Goal: Task Accomplishment & Management: Manage account settings

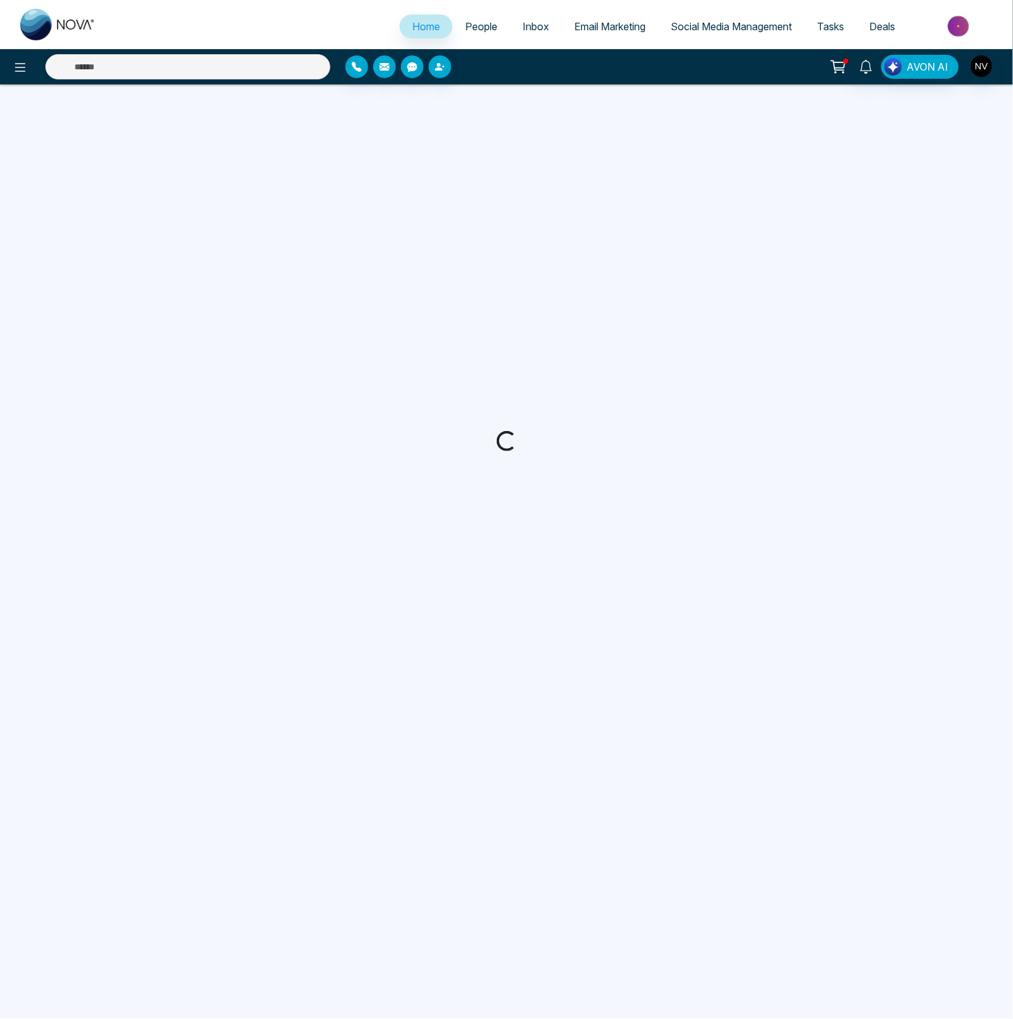
select select "*"
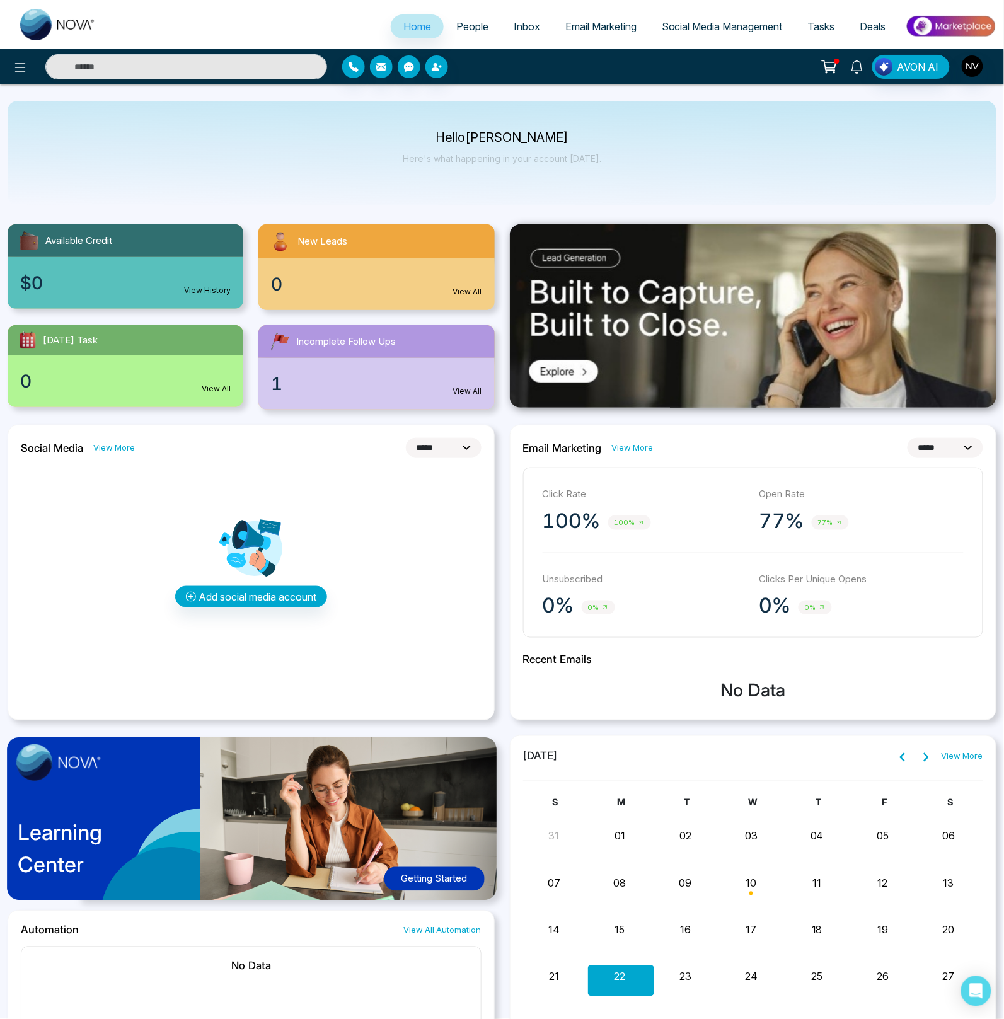
click at [858, 67] on icon at bounding box center [857, 67] width 14 height 14
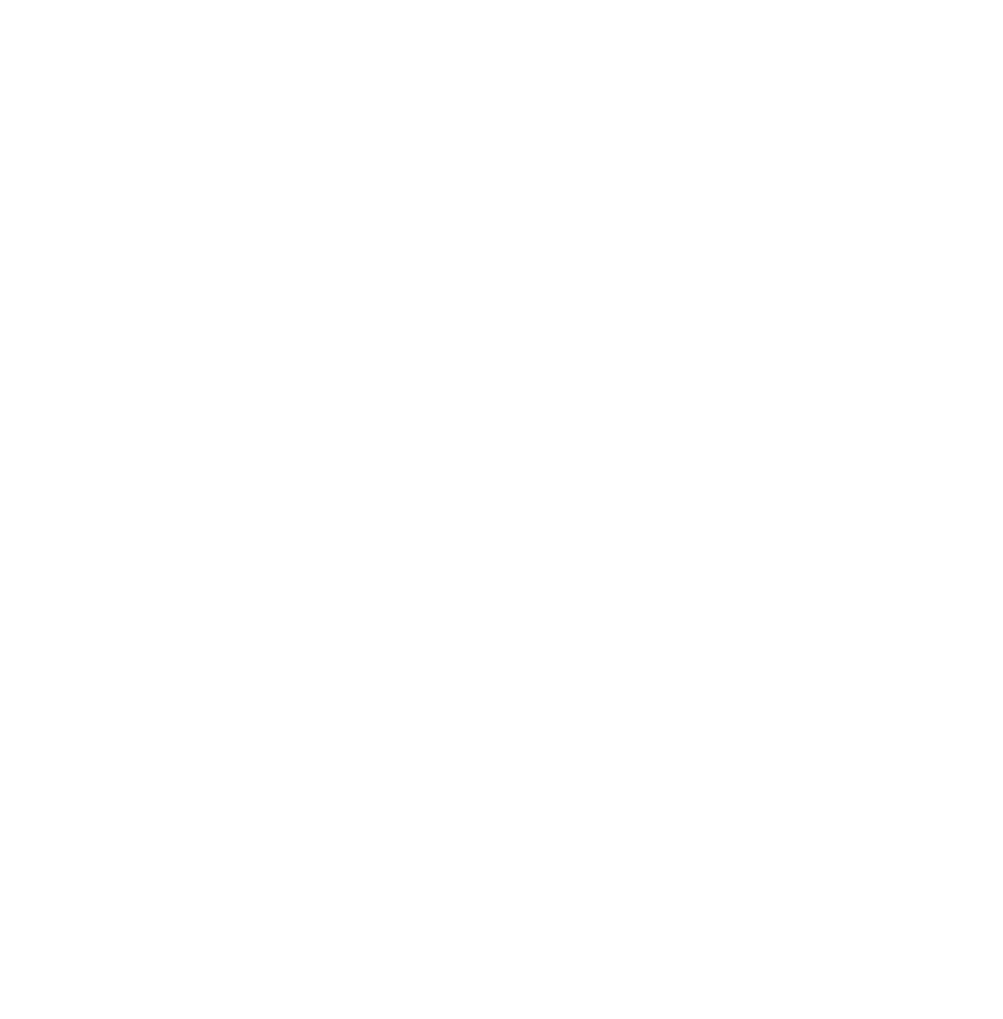
select select "*"
